Goal: Transaction & Acquisition: Purchase product/service

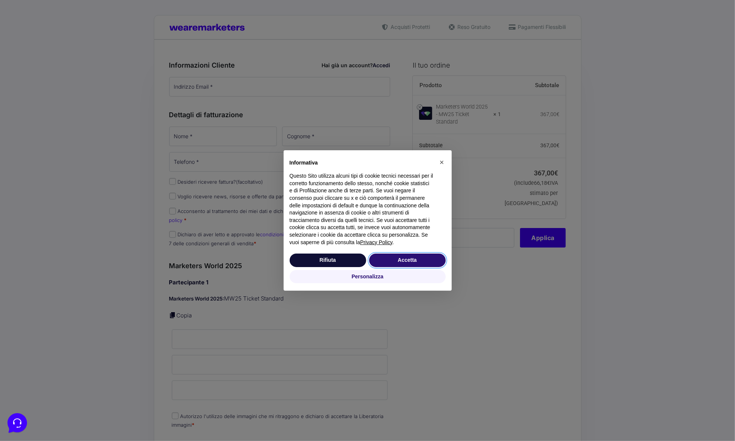
click at [414, 258] on button "Accetta" at bounding box center [407, 260] width 77 height 14
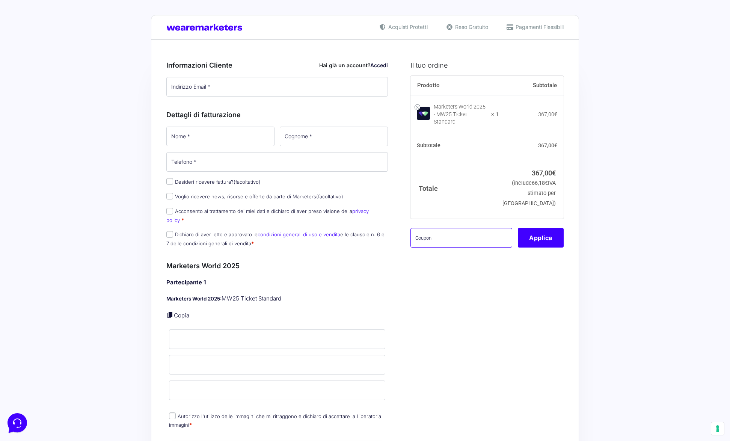
click at [430, 231] on input "text" at bounding box center [461, 238] width 102 height 20
paste input "mw24alfonso"
click at [542, 230] on button "Applica" at bounding box center [541, 238] width 46 height 20
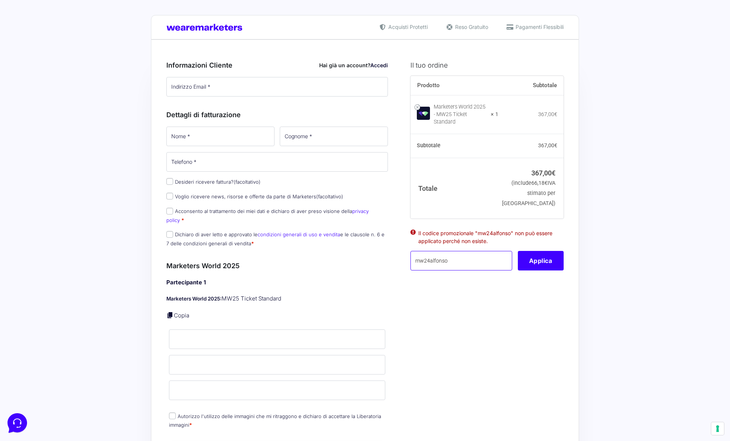
click at [457, 256] on input "mw24alfonso" at bounding box center [461, 261] width 102 height 20
click at [450, 256] on input "mw24alfonso" at bounding box center [461, 261] width 102 height 20
click at [544, 256] on button "Applica" at bounding box center [541, 261] width 46 height 20
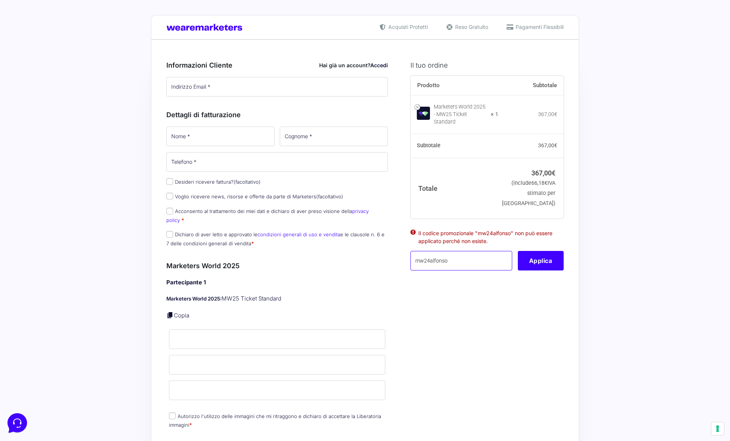
drag, startPoint x: 459, startPoint y: 254, endPoint x: 370, endPoint y: 254, distance: 88.9
type input "mw25alfonso"
click at [537, 254] on button "Applica" at bounding box center [541, 261] width 46 height 20
